Goal: Task Accomplishment & Management: Use online tool/utility

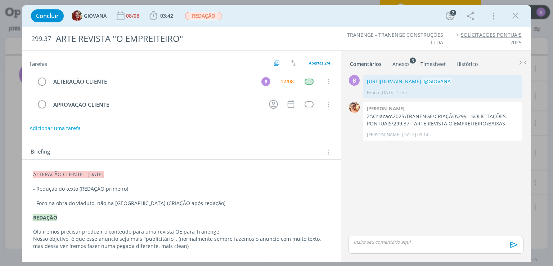
click at [372, 239] on p "dialog" at bounding box center [435, 241] width 163 height 6
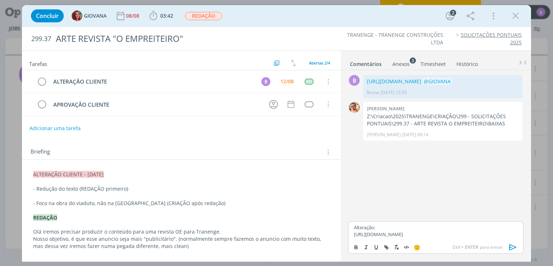
drag, startPoint x: 445, startPoint y: 238, endPoint x: 343, endPoint y: 227, distance: 103.1
click at [343, 227] on div "B 0 [URL][DOMAIN_NAME] @[PERSON_NAME] [DATE] 15:55 👍 Editar Excluir 0 [PERSON_N…" at bounding box center [436, 165] width 190 height 190
click at [385, 246] on icon "dialog" at bounding box center [385, 246] width 2 height 2
type input "[URL][DOMAIN_NAME]"
click at [441, 238] on div "Alteração: [URL][DOMAIN_NAME]" at bounding box center [435, 230] width 175 height 19
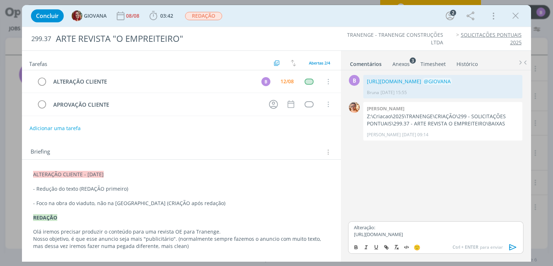
click at [439, 236] on p "[URL][DOMAIN_NAME]" at bounding box center [435, 234] width 163 height 6
drag, startPoint x: 352, startPoint y: 227, endPoint x: 437, endPoint y: 235, distance: 85.3
click at [437, 235] on div "Alteração: [URL][DOMAIN_NAME]" at bounding box center [435, 230] width 175 height 19
click at [387, 246] on icon "dialog" at bounding box center [387, 247] width 2 height 2
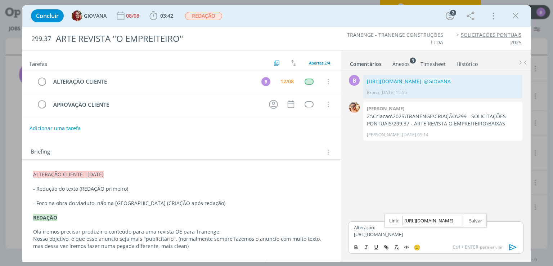
click at [474, 217] on link "dialog" at bounding box center [472, 220] width 19 height 6
click at [443, 236] on p "[URL][DOMAIN_NAME]" at bounding box center [435, 234] width 163 height 6
click at [511, 247] on icon "dialog" at bounding box center [512, 246] width 11 height 11
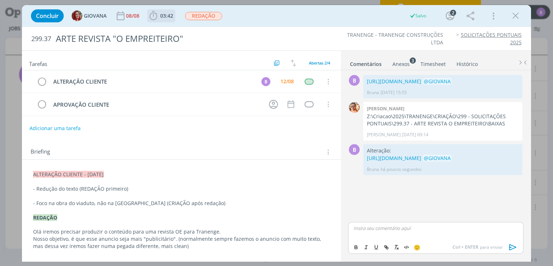
click at [172, 16] on span "03:42" at bounding box center [166, 15] width 13 height 7
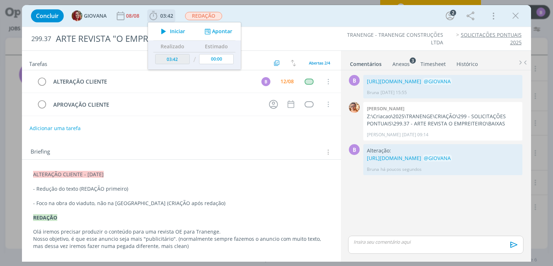
click at [215, 32] on button "Apontar" at bounding box center [218, 32] width 30 height 8
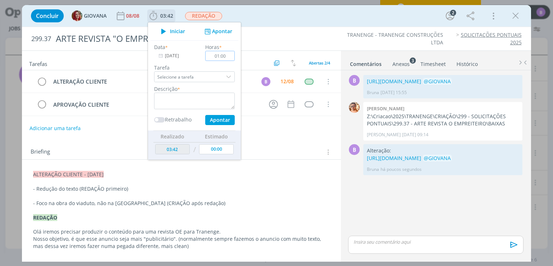
type input "01:00"
click at [190, 97] on textarea "dialog" at bounding box center [194, 100] width 81 height 17
type textarea "Timesheet"
click at [218, 118] on button "Apontar" at bounding box center [220, 120] width 30 height 10
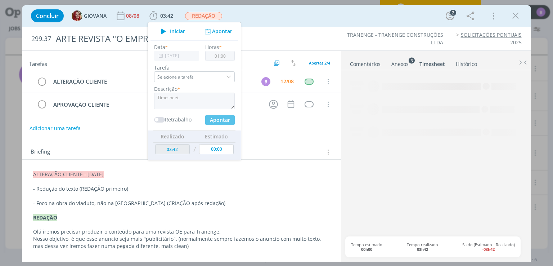
type input "04:42"
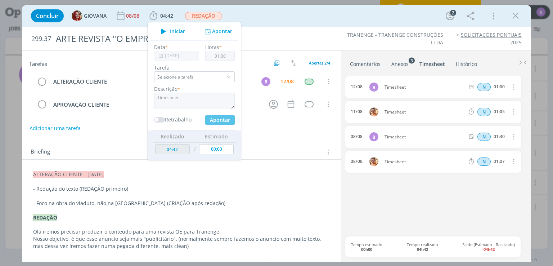
type input "00:00"
click at [360, 65] on link "Comentários" at bounding box center [364, 62] width 31 height 10
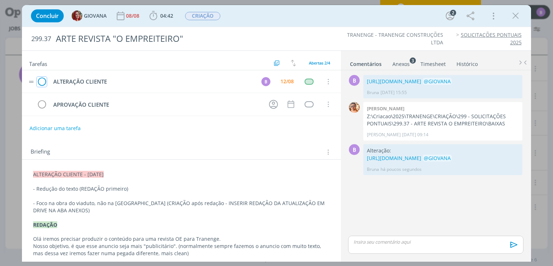
click at [43, 78] on icon "dialog" at bounding box center [42, 81] width 10 height 11
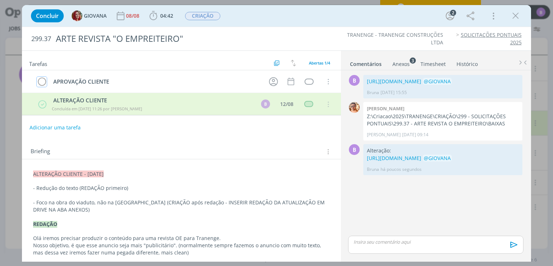
drag, startPoint x: 43, startPoint y: 78, endPoint x: 305, endPoint y: 54, distance: 262.7
click at [305, 54] on div "Tarefas Usar Job de template Ordenar por: Prazo crescente Prazo decrescente Ord…" at bounding box center [181, 154] width 318 height 206
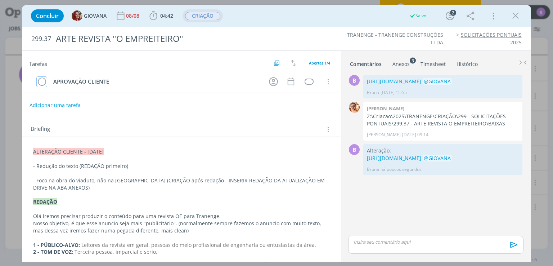
click at [203, 13] on span "CRIAÇÃO" at bounding box center [202, 16] width 35 height 8
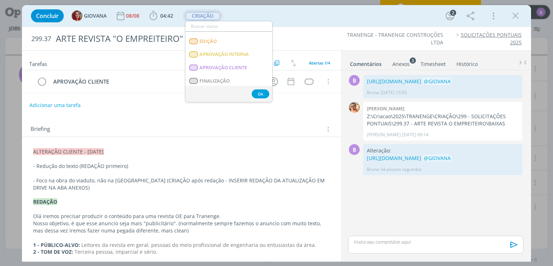
scroll to position [94, 0]
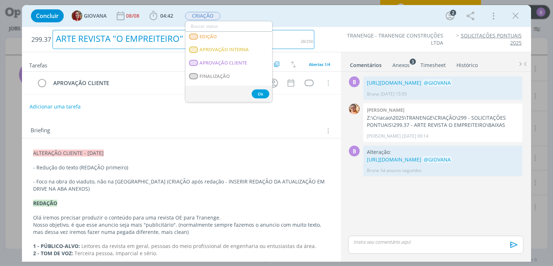
click at [286, 28] on h2 "299.37 ARTE REVISTA "O EMPREITEIRO"" at bounding box center [172, 39] width 283 height 25
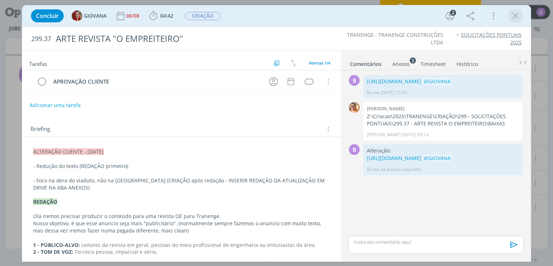
click at [520, 13] on icon "dialog" at bounding box center [515, 15] width 11 height 11
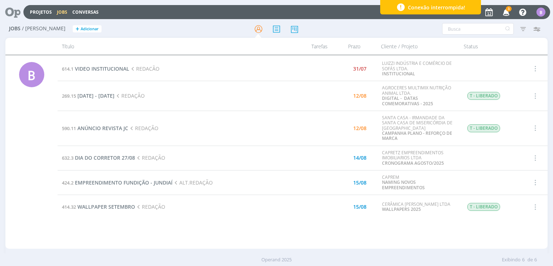
click at [425, 6] on span "Conexão interrompida!" at bounding box center [436, 8] width 57 height 8
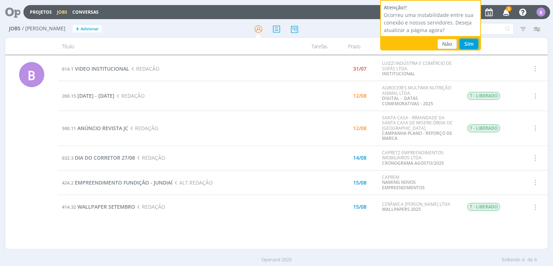
click at [472, 46] on button "Sim" at bounding box center [468, 44] width 18 height 10
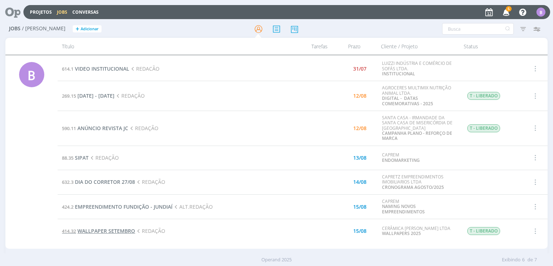
click at [124, 231] on span "WALLPAPER SETEMBRO" at bounding box center [106, 230] width 58 height 7
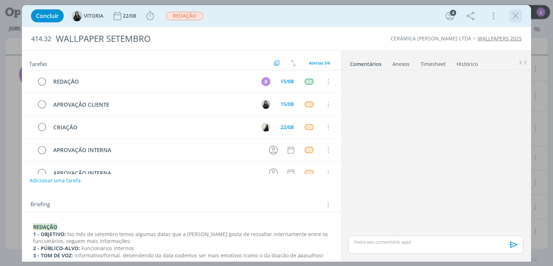
click at [515, 15] on icon "dialog" at bounding box center [515, 15] width 11 height 11
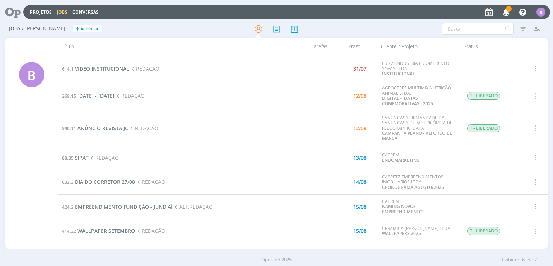
click at [507, 14] on icon "button" at bounding box center [506, 12] width 13 height 12
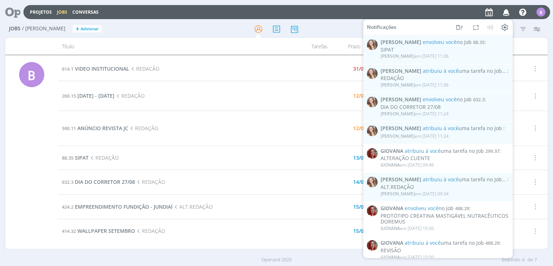
click at [507, 14] on icon "button" at bounding box center [506, 12] width 13 height 12
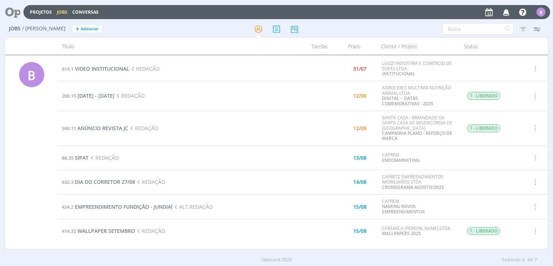
click at [463, 5] on div "Projetos Jobs Conversas Notificações [PERSON_NAME] envolveu você no Job 88.35 :…" at bounding box center [286, 12] width 526 height 14
